Goal: Browse casually

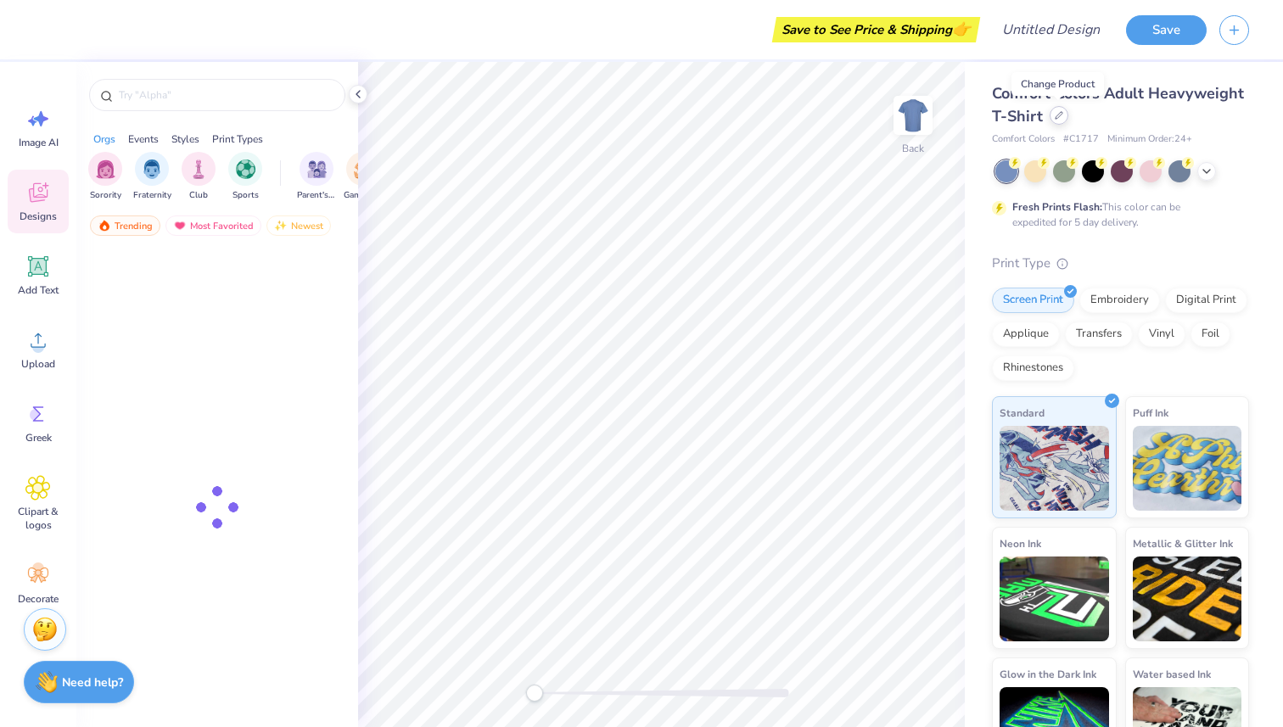
click at [1063, 115] on div at bounding box center [1059, 115] width 19 height 19
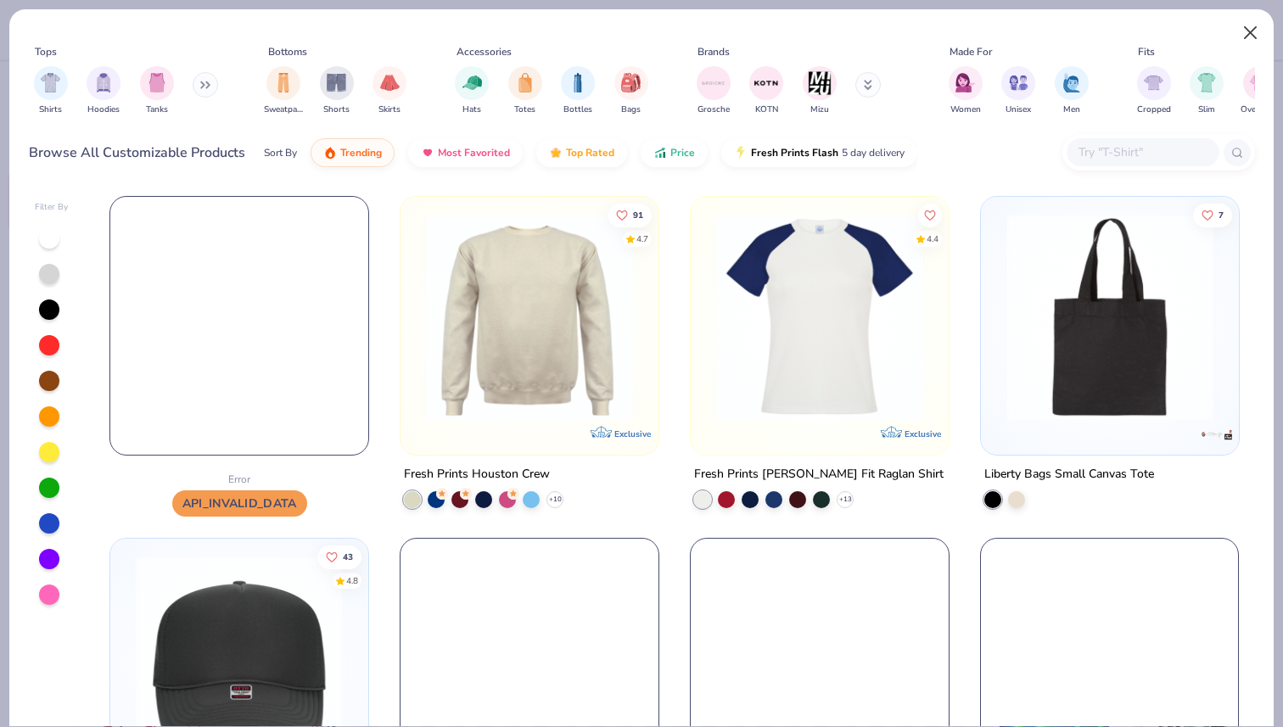
click at [1255, 31] on button "Close" at bounding box center [1251, 33] width 32 height 32
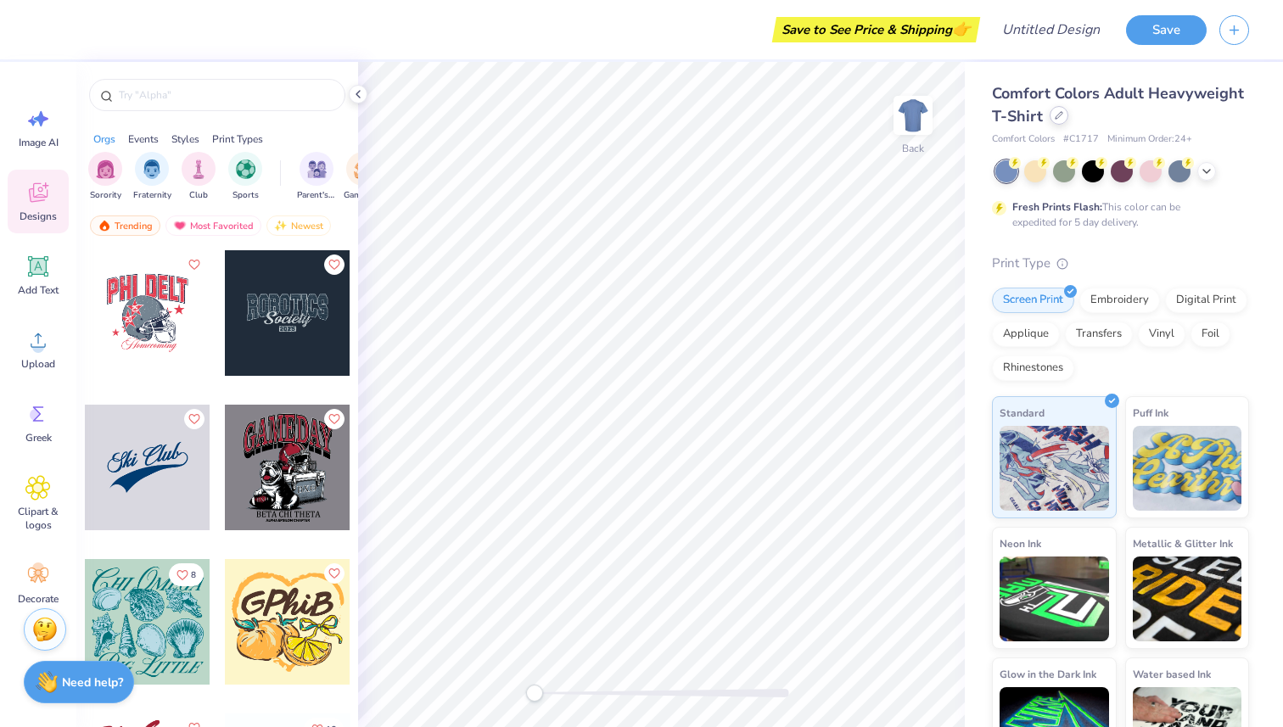
click at [1061, 121] on div at bounding box center [1059, 115] width 19 height 19
